Goal: Task Accomplishment & Management: Manage account settings

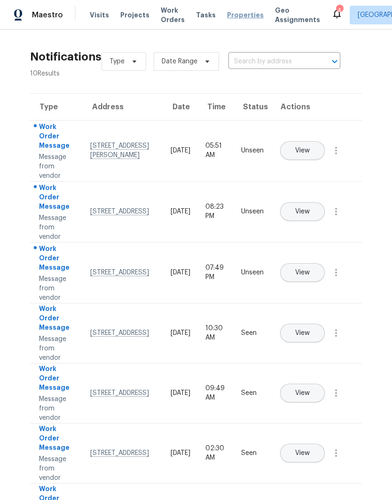
click at [236, 14] on span "Properties" at bounding box center [245, 14] width 37 height 9
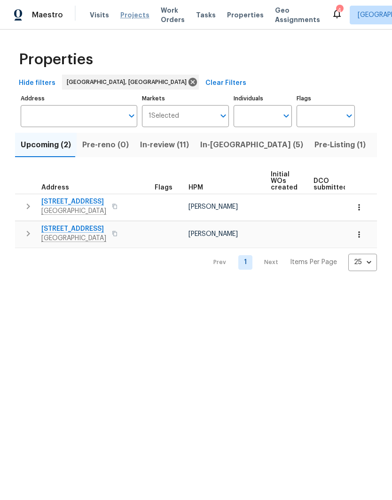
click at [129, 18] on span "Projects" at bounding box center [134, 14] width 29 height 9
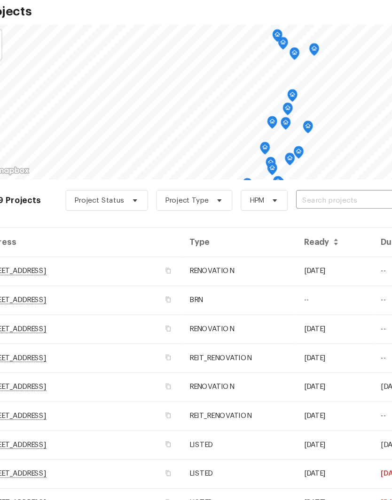
scroll to position [38, 0]
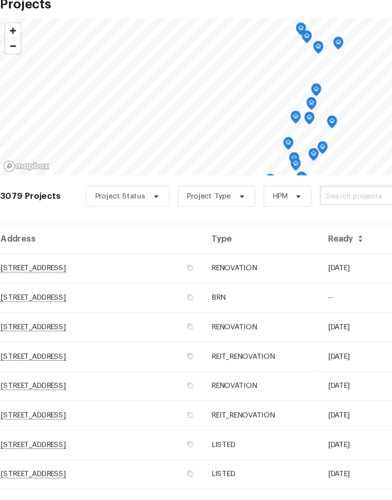
click at [308, 222] on input "text" at bounding box center [339, 229] width 108 height 15
type input "4201"
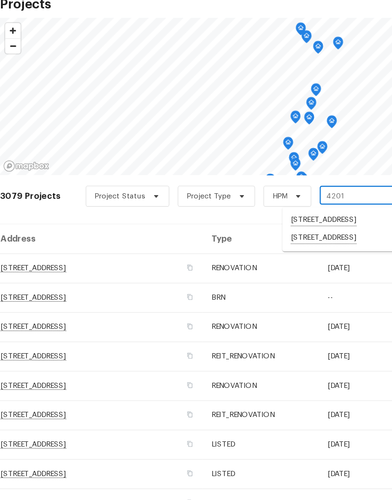
click at [338, 258] on li "[STREET_ADDRESS]" at bounding box center [320, 266] width 137 height 16
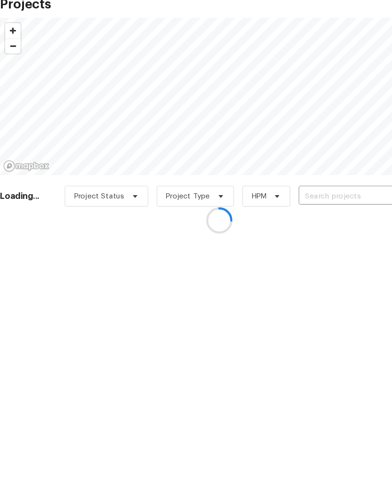
type input "[STREET_ADDRESS]"
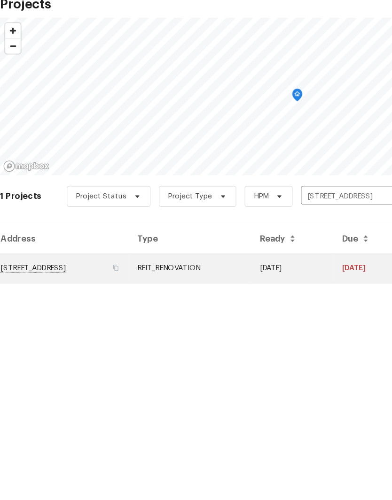
click at [113, 280] on td "[STREET_ADDRESS]" at bounding box center [57, 293] width 115 height 26
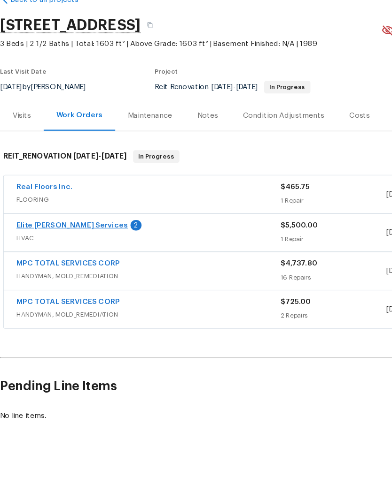
click at [65, 251] on link "Elite [PERSON_NAME] Services" at bounding box center [65, 254] width 100 height 7
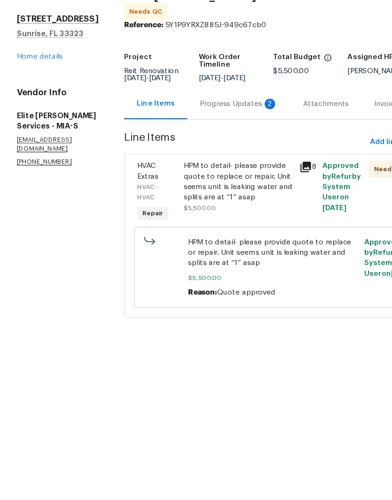
click at [230, 197] on div "HPM to detail- please provide quote to replace or repair. Unit seems unit is le…" at bounding box center [213, 216] width 98 height 38
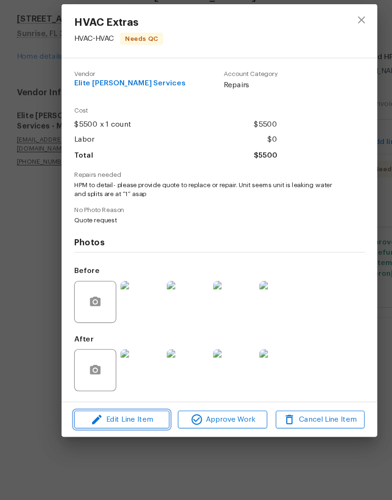
click at [131, 423] on span "Edit Line Item" at bounding box center [108, 429] width 79 height 12
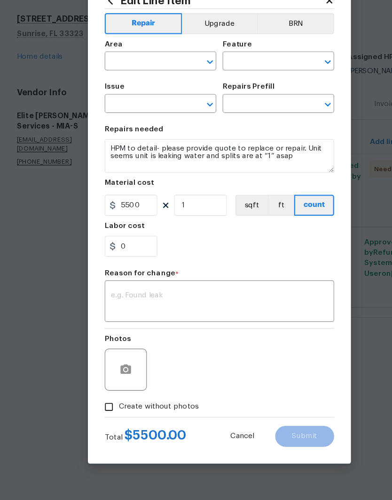
type input "HVAC"
type input "HVAC Extras"
type input "Add A Task $1.00"
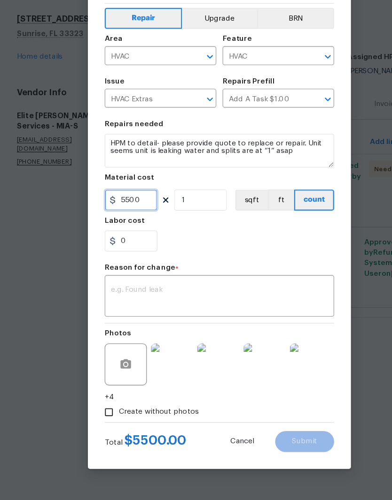
click at [135, 223] on input "5500" at bounding box center [116, 232] width 47 height 19
type input "5150"
click at [223, 309] on textarea at bounding box center [195, 319] width 193 height 20
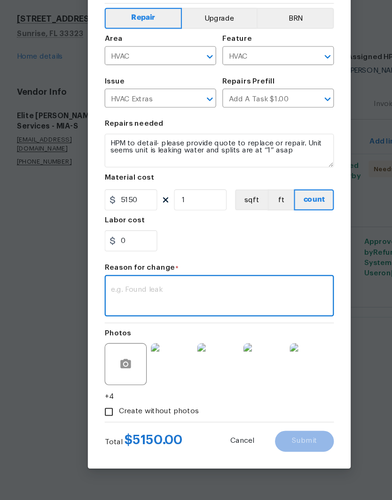
click at [216, 309] on textarea at bounding box center [195, 319] width 193 height 20
click at [272, 259] on div "0" at bounding box center [195, 268] width 205 height 19
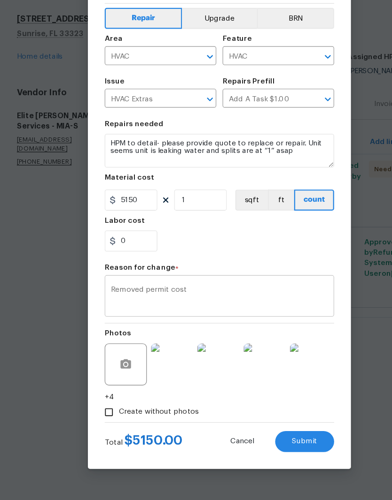
click at [222, 309] on textarea "Removed permit cost" at bounding box center [195, 319] width 193 height 20
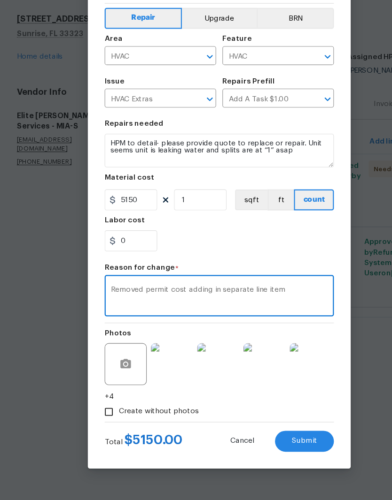
type textarea "Removed permit cost adding in separate line item"
click at [278, 259] on div "0" at bounding box center [195, 268] width 205 height 19
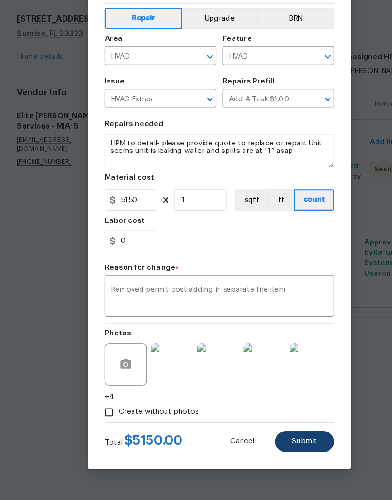
click at [282, 444] on span "Submit" at bounding box center [272, 447] width 23 height 7
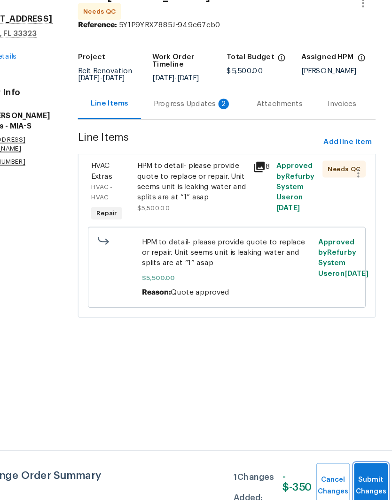
click at [357, 467] on button "Submit Changes" at bounding box center [372, 487] width 30 height 40
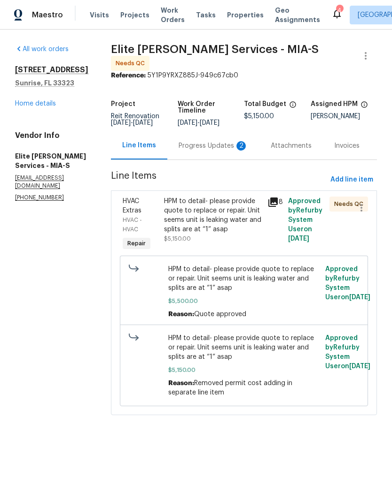
click at [240, 234] on div "HPM to detail- please provide quote to replace or repair. Unit seems unit is le…" at bounding box center [213, 216] width 98 height 38
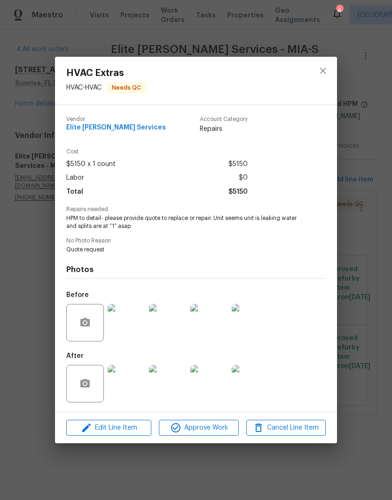
click at [211, 425] on span "Approve Work" at bounding box center [198, 429] width 74 height 12
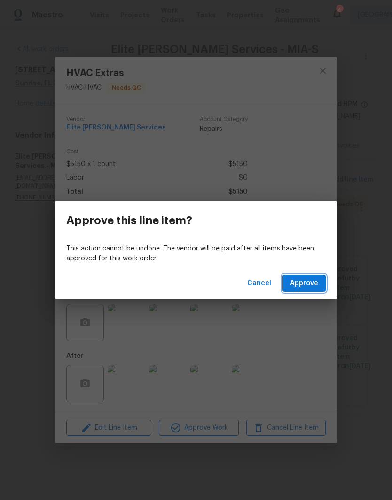
click at [313, 284] on span "Approve" at bounding box center [304, 284] width 28 height 12
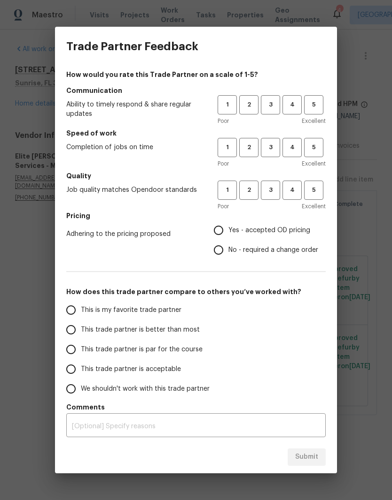
click at [376, 162] on div "Trade Partner Feedback How would you rate this Trade Partner on a scale of 1-5?…" at bounding box center [196, 250] width 392 height 500
click at [309, 100] on span "5" at bounding box center [313, 105] width 17 height 11
click at [316, 150] on span "5" at bounding box center [313, 147] width 17 height 11
click at [319, 191] on span "5" at bounding box center [313, 190] width 17 height 11
click at [217, 227] on input "Yes - accepted OD pricing" at bounding box center [218, 231] width 20 height 20
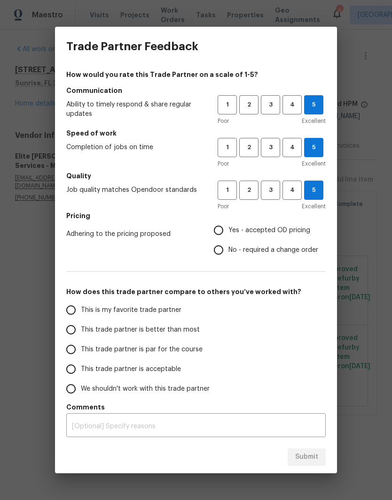
radio input "true"
click at [71, 328] on input "This trade partner is better than most" at bounding box center [71, 330] width 20 height 20
click at [318, 456] on button "Submit" at bounding box center [306, 457] width 38 height 17
radio input "true"
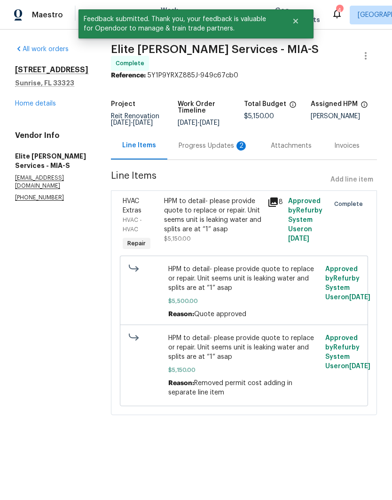
click at [27, 111] on div "All work orders [STREET_ADDRESS] Home details Vendor Info Elite [PERSON_NAME] S…" at bounding box center [51, 123] width 73 height 157
click at [37, 100] on link "Home details" at bounding box center [35, 103] width 41 height 7
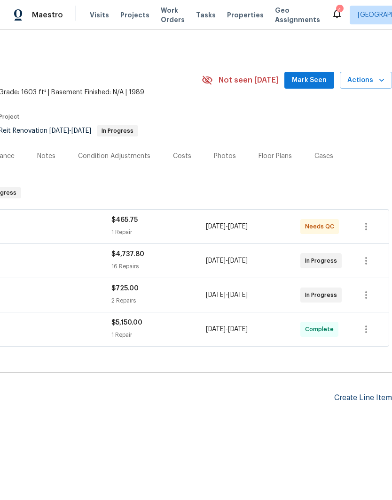
click at [375, 400] on div "Create Line Item" at bounding box center [363, 398] width 58 height 9
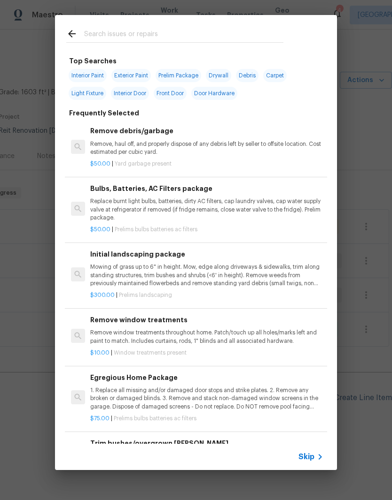
scroll to position [0, 139]
click at [158, 33] on input "text" at bounding box center [183, 35] width 199 height 14
type input "Hvac"
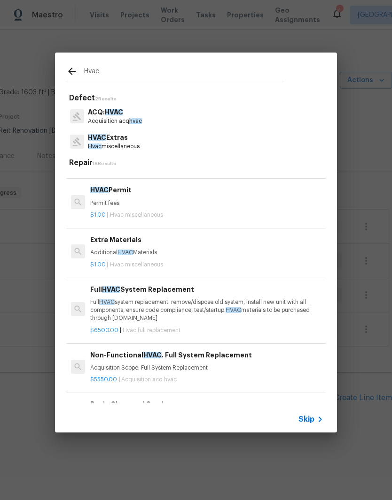
scroll to position [139, 0]
click at [97, 191] on span "HVAC" at bounding box center [99, 190] width 18 height 7
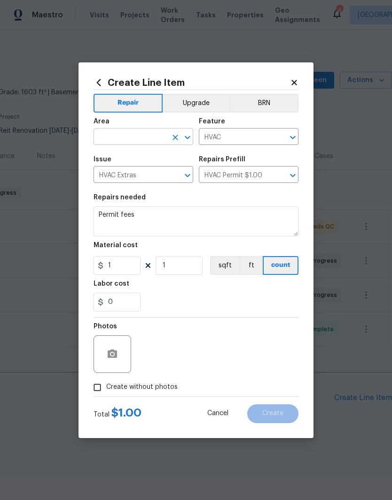
click at [148, 131] on input "text" at bounding box center [129, 138] width 73 height 15
click at [135, 153] on li "HVAC" at bounding box center [143, 158] width 100 height 15
type input "HVAC"
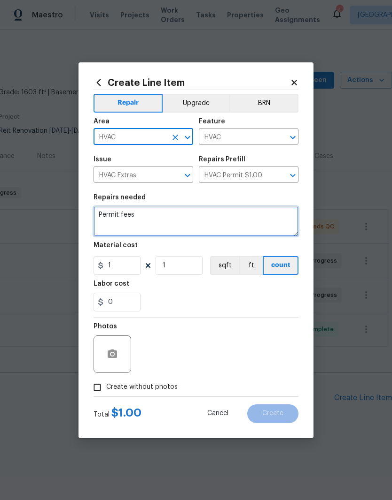
click at [203, 215] on textarea "Permit fees" at bounding box center [195, 222] width 205 height 30
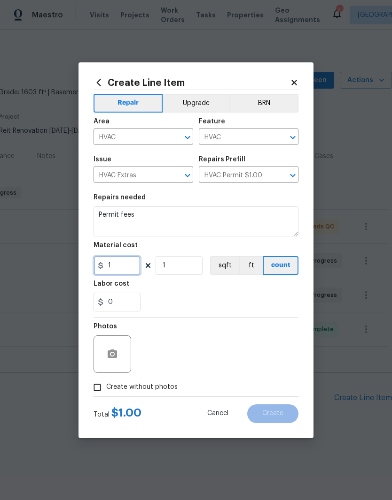
click at [129, 261] on input "1" at bounding box center [116, 265] width 47 height 19
click at [136, 273] on input "1" at bounding box center [116, 265] width 47 height 19
type input "350"
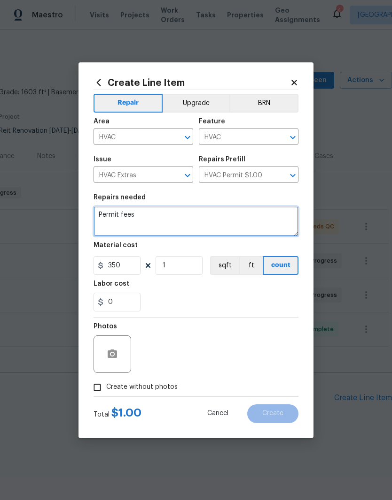
click at [218, 236] on textarea "Permit fees" at bounding box center [195, 222] width 205 height 30
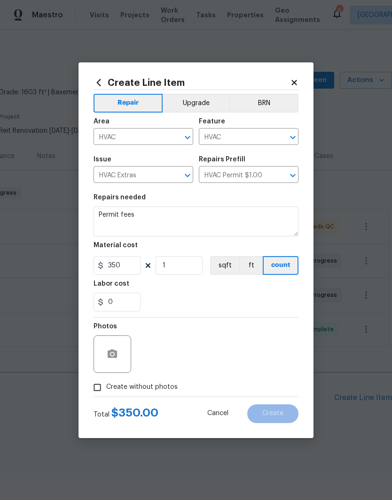
click at [264, 304] on div "0" at bounding box center [195, 302] width 205 height 19
click at [120, 391] on span "Create without photos" at bounding box center [141, 388] width 71 height 10
click at [106, 391] on input "Create without photos" at bounding box center [97, 388] width 18 height 18
checkbox input "true"
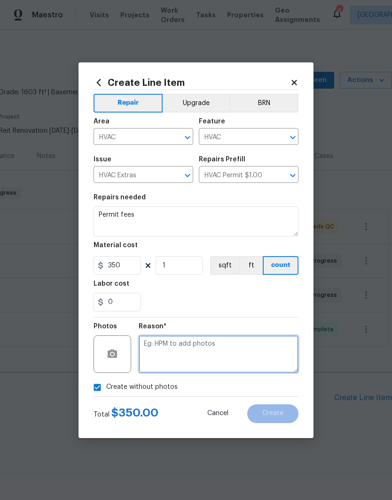
click at [231, 346] on textarea at bounding box center [218, 355] width 160 height 38
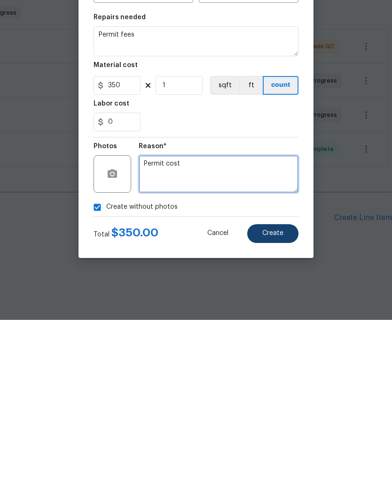
type textarea "Permit cost"
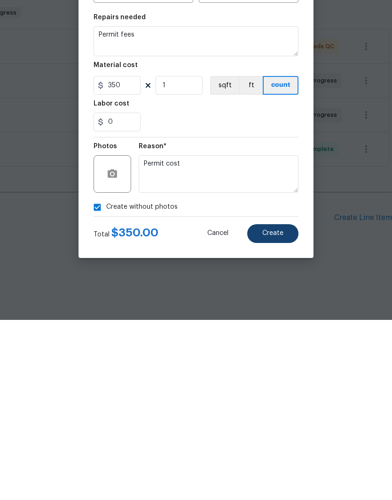
click at [283, 405] on button "Create" at bounding box center [272, 414] width 51 height 19
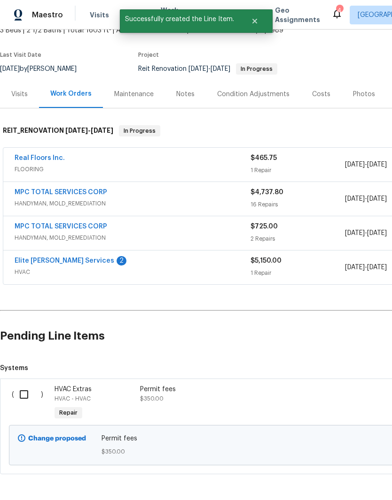
scroll to position [62, 0]
click at [25, 400] on input "checkbox" at bounding box center [27, 395] width 27 height 20
checkbox input "true"
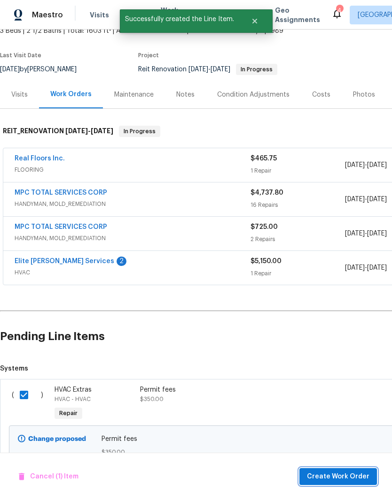
click at [352, 477] on span "Create Work Order" at bounding box center [338, 477] width 62 height 12
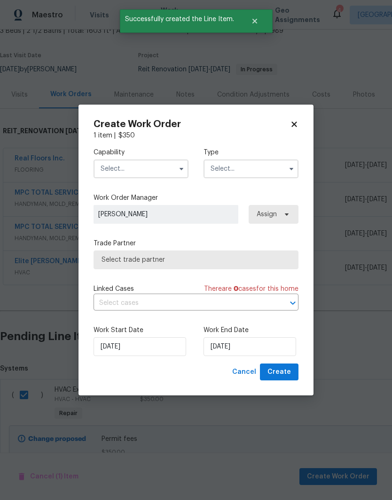
click at [151, 172] on input "text" at bounding box center [140, 169] width 95 height 19
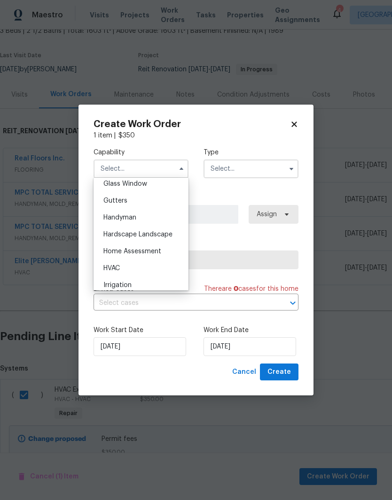
scroll to position [495, 0]
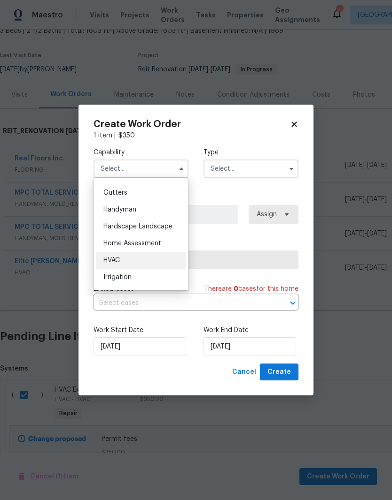
click at [126, 262] on div "HVAC" at bounding box center [141, 260] width 90 height 17
type input "HVAC"
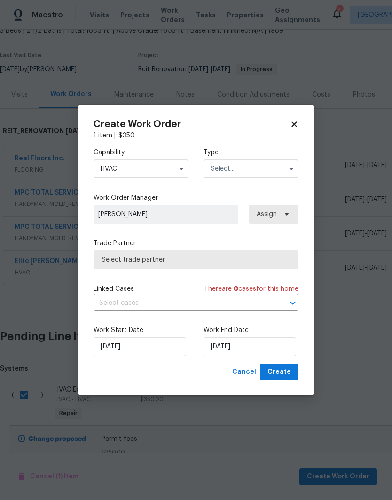
click at [274, 165] on input "text" at bounding box center [250, 169] width 95 height 19
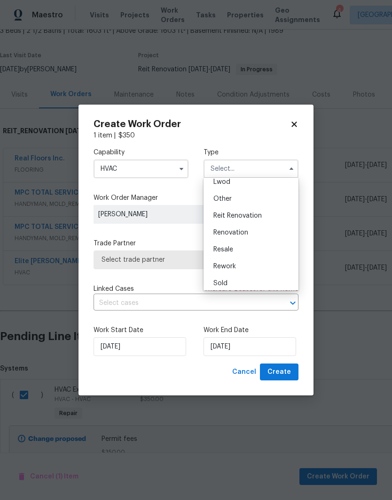
scroll to position [108, 0]
click at [250, 208] on div "Reit Renovation" at bounding box center [251, 215] width 90 height 17
type input "Reit Renovation"
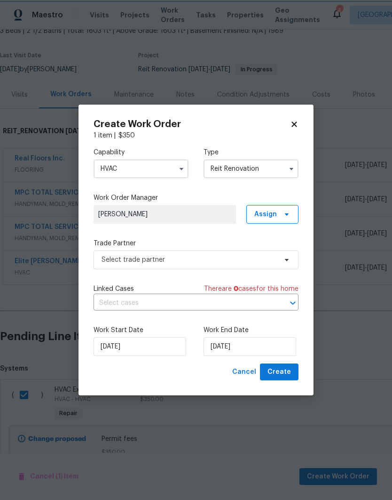
scroll to position [0, 0]
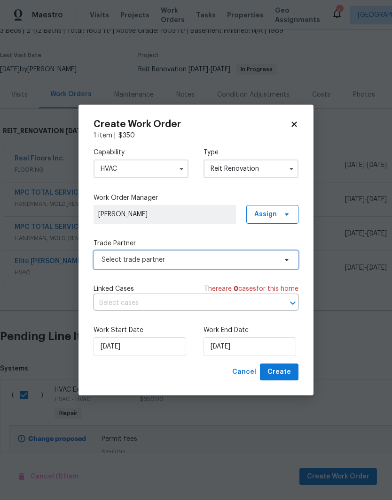
click at [219, 253] on span "Select trade partner" at bounding box center [195, 260] width 205 height 19
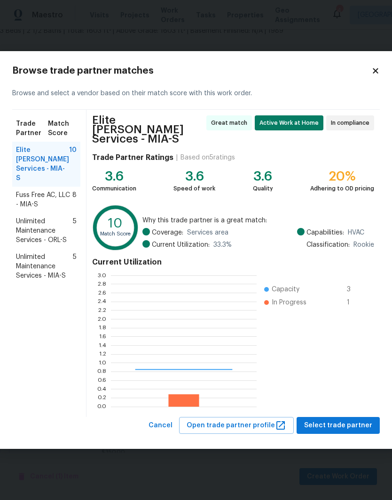
scroll to position [131, 146]
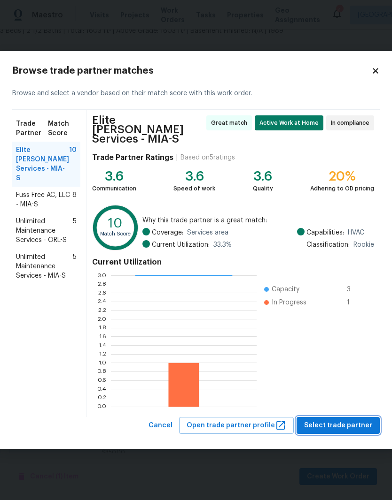
click at [355, 420] on span "Select trade partner" at bounding box center [338, 426] width 68 height 12
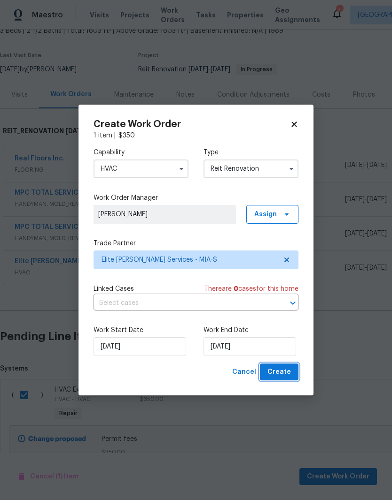
click at [286, 368] on span "Create" at bounding box center [278, 373] width 23 height 12
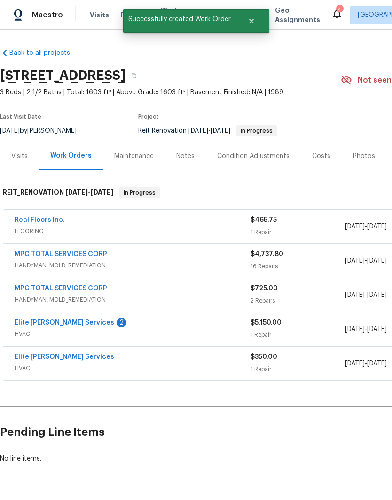
scroll to position [0, 0]
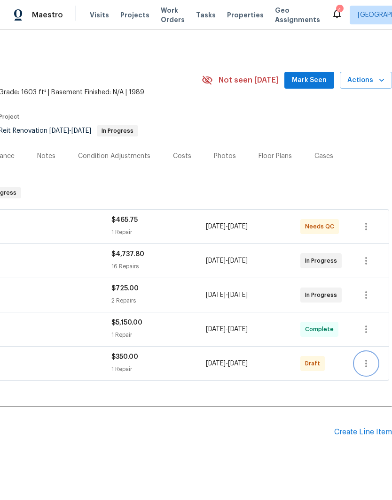
click at [369, 366] on icon "button" at bounding box center [365, 363] width 11 height 11
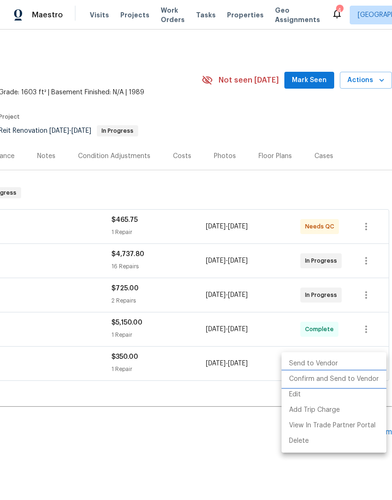
click at [363, 377] on li "Confirm and Send to Vendor" at bounding box center [333, 379] width 105 height 15
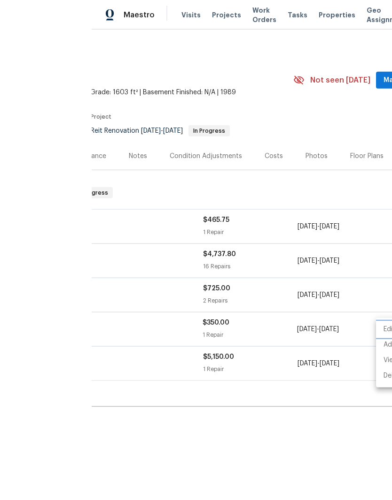
scroll to position [10, 0]
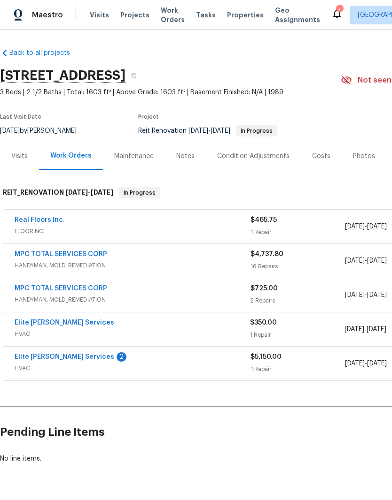
click at [134, 225] on div "Real Floors Inc." at bounding box center [133, 220] width 236 height 11
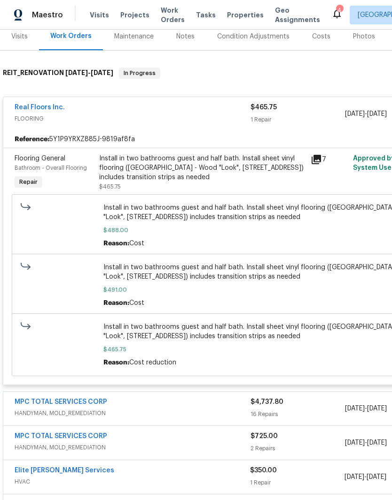
scroll to position [120, 0]
click at [215, 158] on div "Install in two bathrooms guest and half bath. Install sheet vinyl flooring ([GE…" at bounding box center [202, 168] width 206 height 28
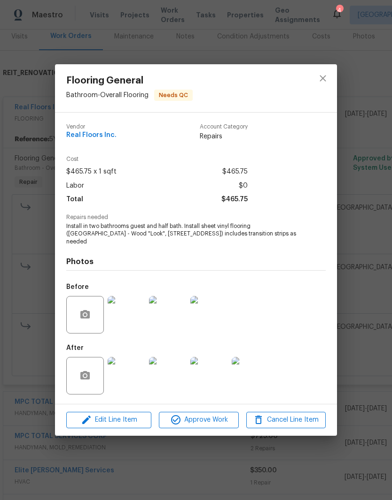
scroll to position [38, 0]
click at [372, 358] on div "Flooring General Bathroom - Overall Flooring Needs QC Vendor Real Floors Inc. A…" at bounding box center [196, 250] width 392 height 500
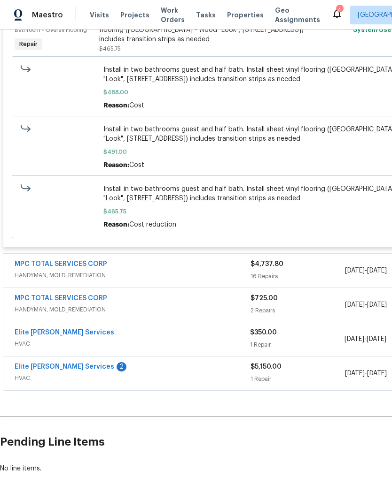
scroll to position [258, 0]
